Goal: Information Seeking & Learning: Learn about a topic

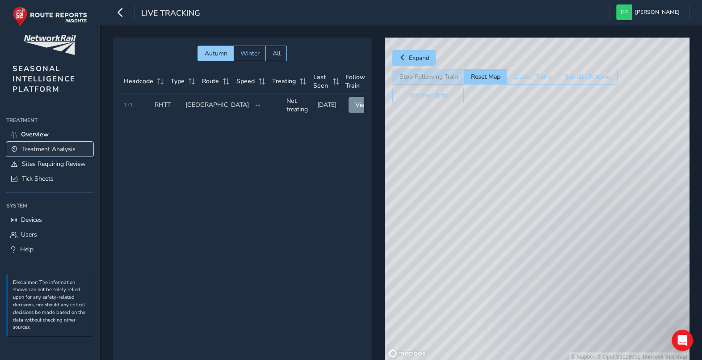
click at [67, 152] on span "Treatment Analysis" at bounding box center [49, 149] width 54 height 8
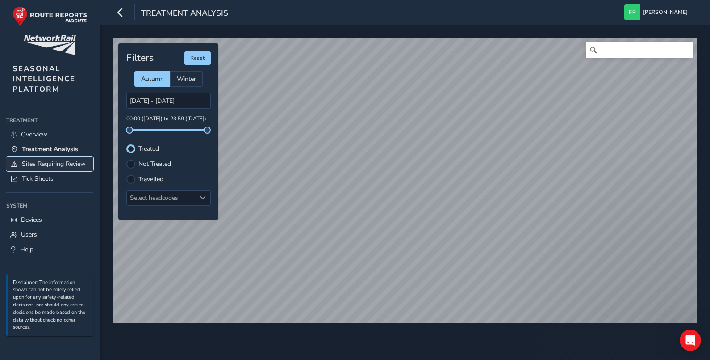
click at [47, 168] on link "Sites Requiring Review" at bounding box center [49, 163] width 87 height 15
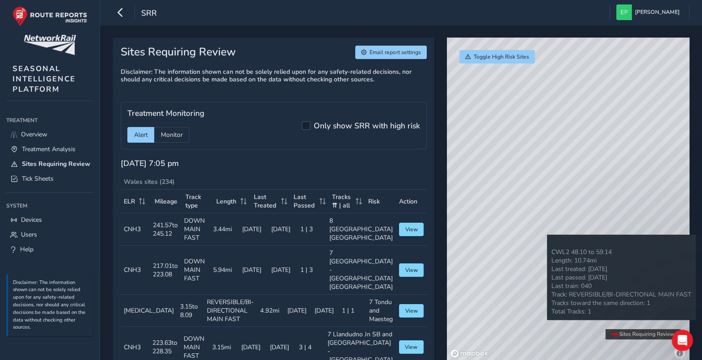
click at [547, 235] on div "© Mapbox © OpenStreetMap Improve this map" at bounding box center [568, 199] width 243 height 323
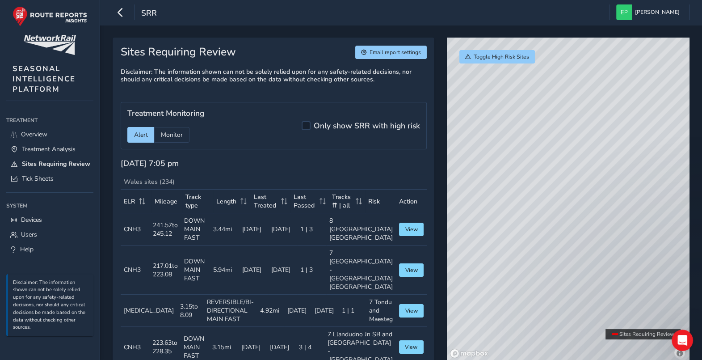
drag, startPoint x: 29, startPoint y: 119, endPoint x: 41, endPoint y: 124, distance: 12.4
click at [29, 119] on div "Treatment" at bounding box center [49, 119] width 87 height 13
click at [45, 130] on span "Overview" at bounding box center [34, 134] width 26 height 8
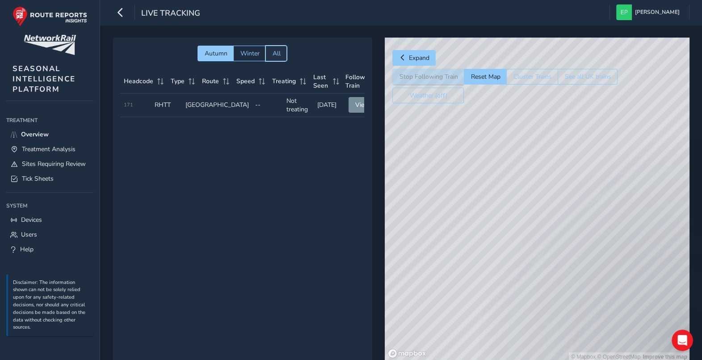
click at [278, 50] on span "All" at bounding box center [276, 53] width 8 height 8
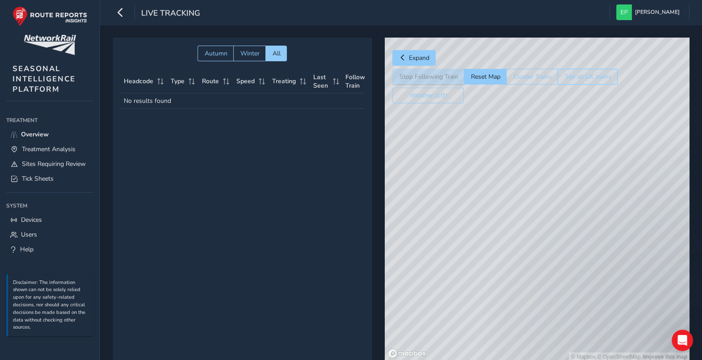
click at [569, 76] on button "See all UK trains" at bounding box center [588, 77] width 60 height 16
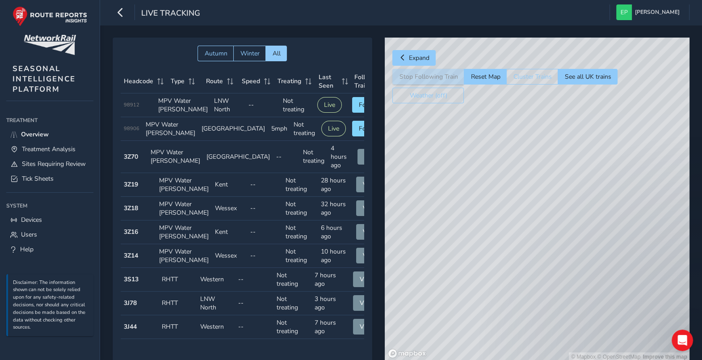
drag, startPoint x: 534, startPoint y: 321, endPoint x: 537, endPoint y: 262, distance: 58.6
click at [537, 262] on div "© Mapbox © OpenStreetMap Improve this map" at bounding box center [537, 199] width 305 height 323
click at [634, 242] on div "© Mapbox © OpenStreetMap Improve this map" at bounding box center [537, 199] width 305 height 323
click at [217, 50] on span "Autumn" at bounding box center [215, 53] width 23 height 8
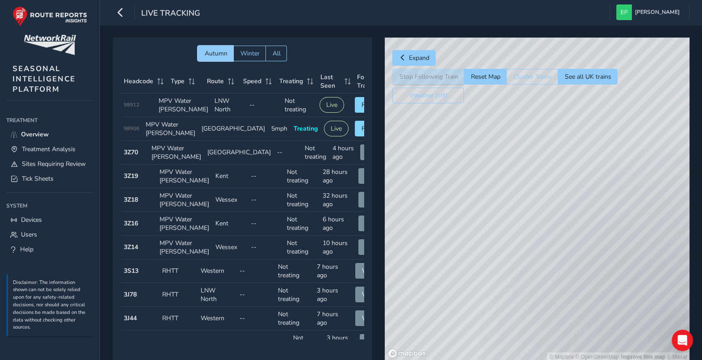
click at [480, 181] on div "© Mapbox © OpenStreetMap Improve this map © Maxar" at bounding box center [537, 199] width 305 height 323
click at [410, 54] on span "Expand" at bounding box center [418, 58] width 21 height 8
